Goal: Find specific page/section: Find specific page/section

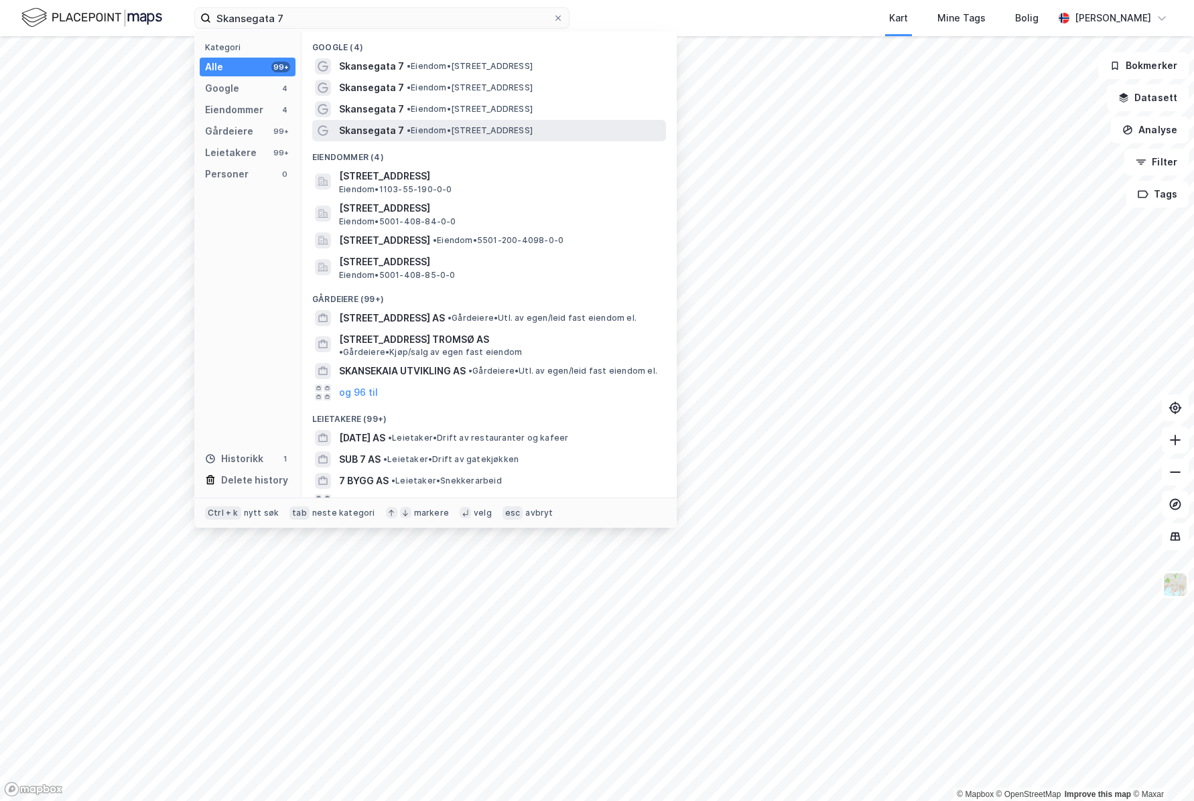
type input "Skansegata 7"
click at [458, 136] on div "Skansegata 7 • Eiendom • [STREET_ADDRESS]" at bounding box center [501, 131] width 324 height 16
